Goal: Information Seeking & Learning: Learn about a topic

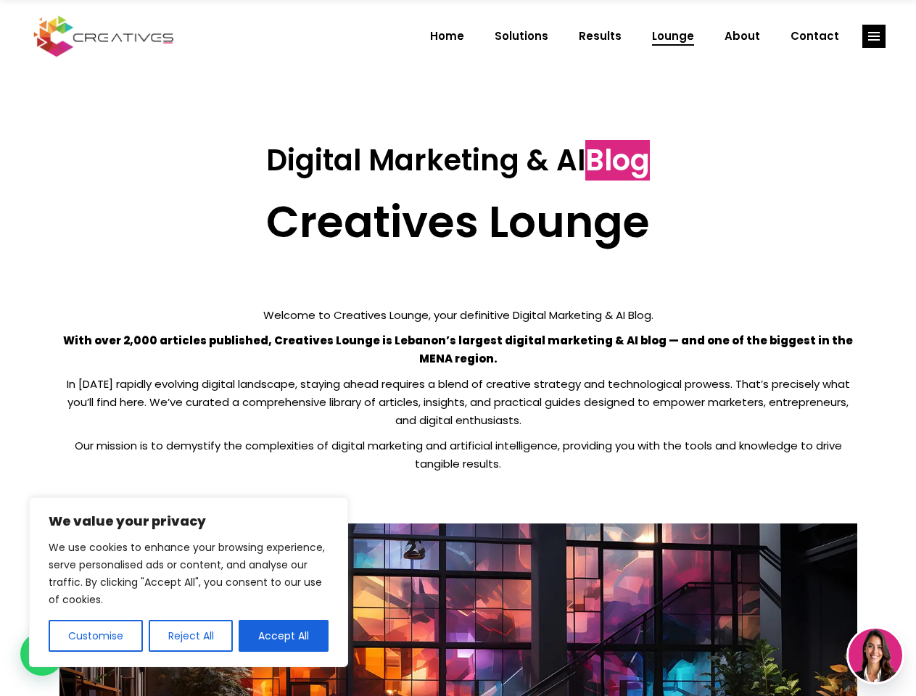
click at [458, 348] on p "With over 2,000 articles published, Creatives Lounge is Lebanon’s largest digit…" at bounding box center [458, 349] width 798 height 36
click at [95, 636] on button "Customise" at bounding box center [96, 636] width 94 height 32
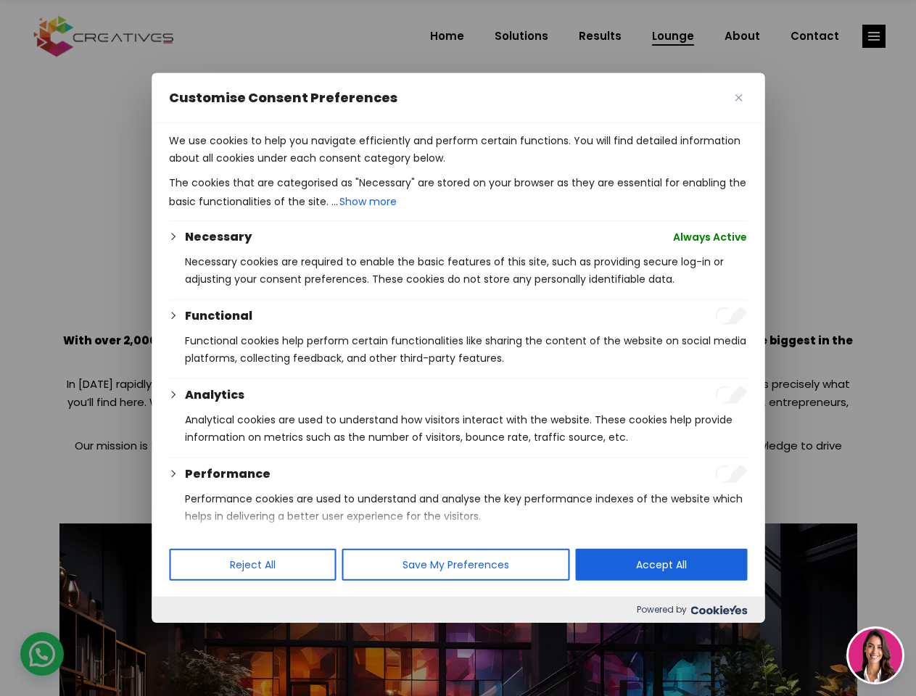
click at [190, 636] on div at bounding box center [458, 348] width 916 height 696
click at [284, 167] on p "We use cookies to help you navigate efficiently and perform certain functions. …" at bounding box center [458, 149] width 578 height 35
click at [874, 36] on div at bounding box center [458, 348] width 916 height 696
click at [875, 656] on img at bounding box center [876, 656] width 54 height 54
